Goal: Information Seeking & Learning: Learn about a topic

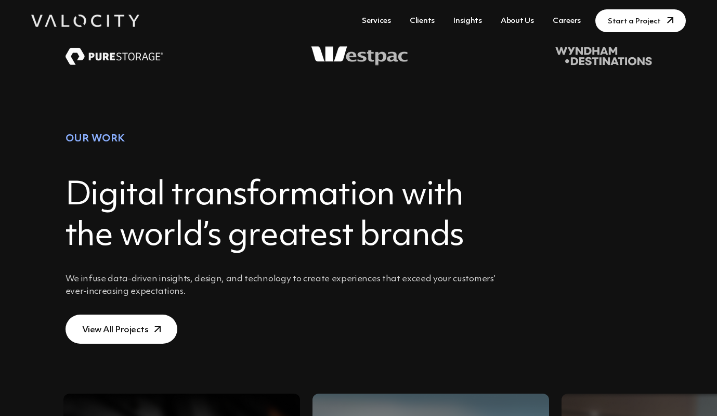
scroll to position [455, 0]
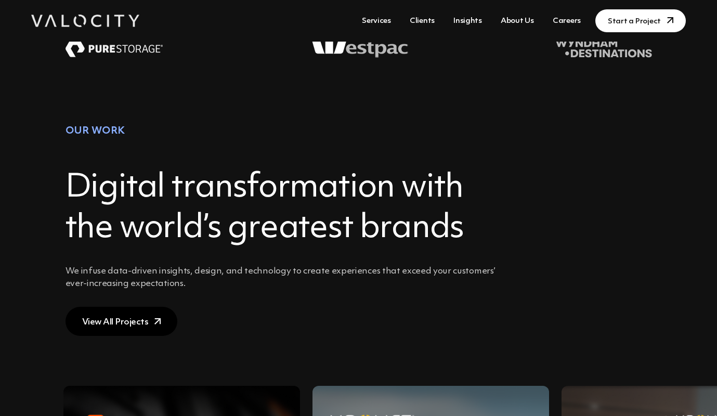
click at [117, 326] on link "View All Projects" at bounding box center [122, 321] width 112 height 29
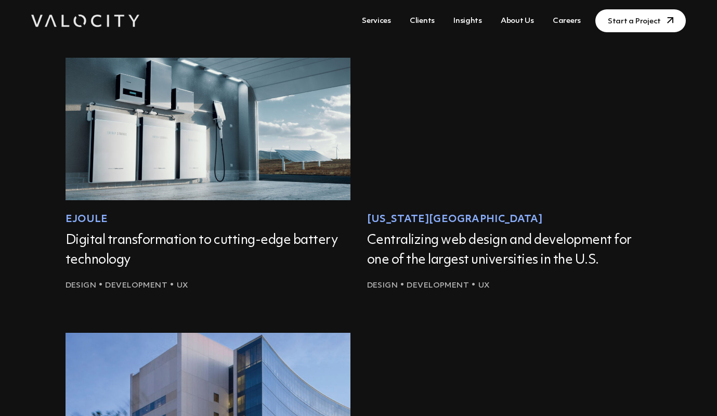
scroll to position [724, 0]
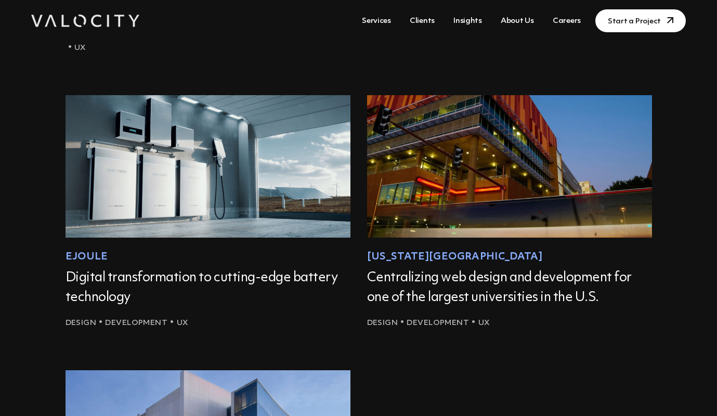
click at [489, 193] on img at bounding box center [508, 166] width 313 height 156
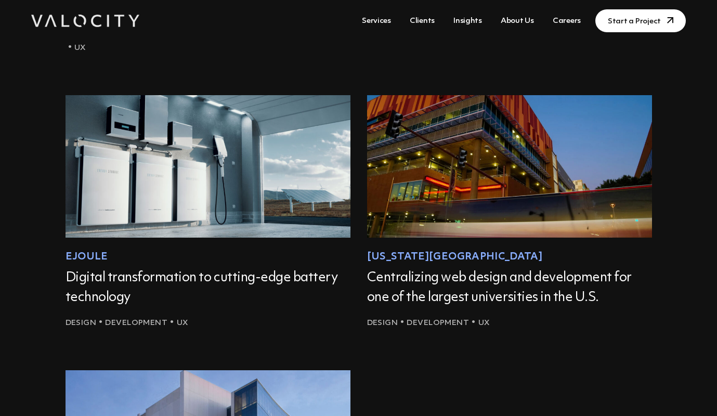
scroll to position [719, 0]
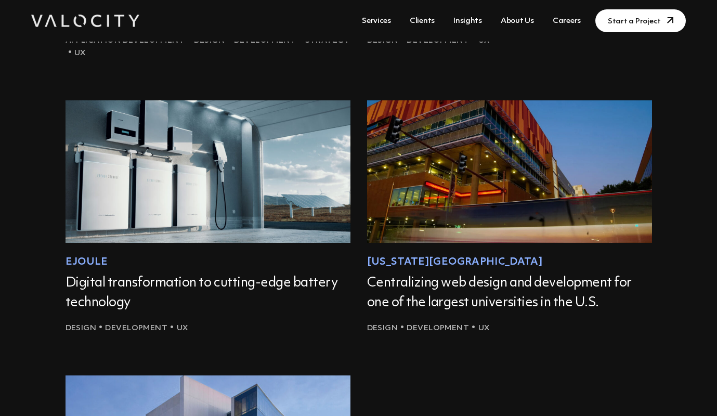
click at [191, 138] on img at bounding box center [207, 171] width 313 height 156
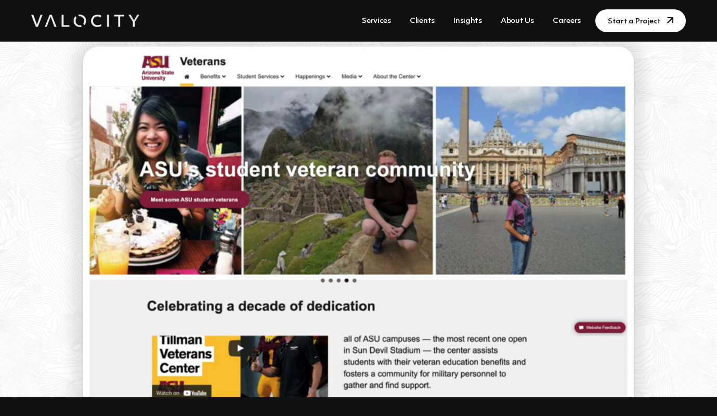
scroll to position [755, 0]
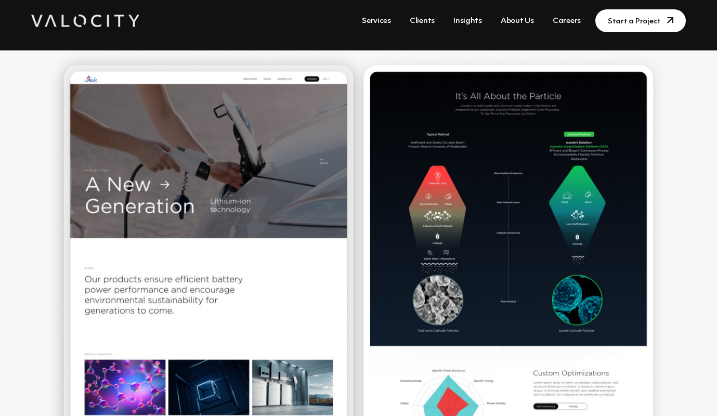
scroll to position [757, 0]
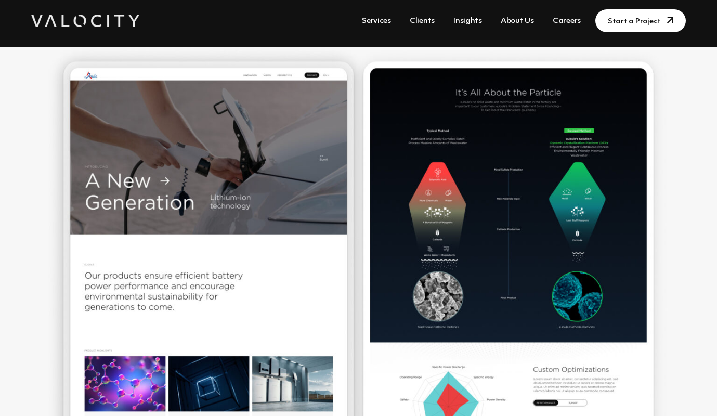
click at [523, 21] on link "About Us" at bounding box center [517, 20] width 42 height 19
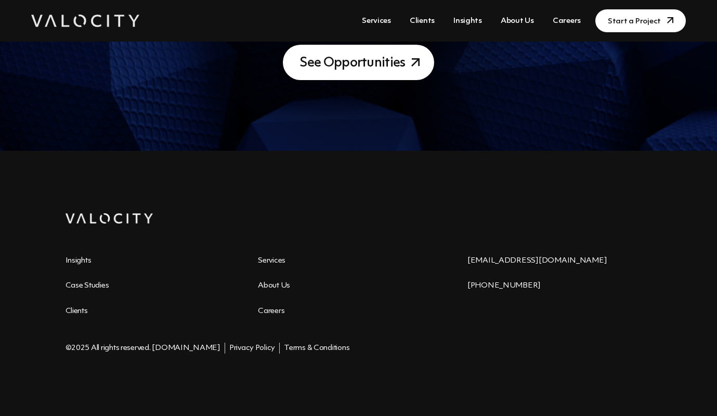
scroll to position [1313, 0]
